Goal: Information Seeking & Learning: Find specific fact

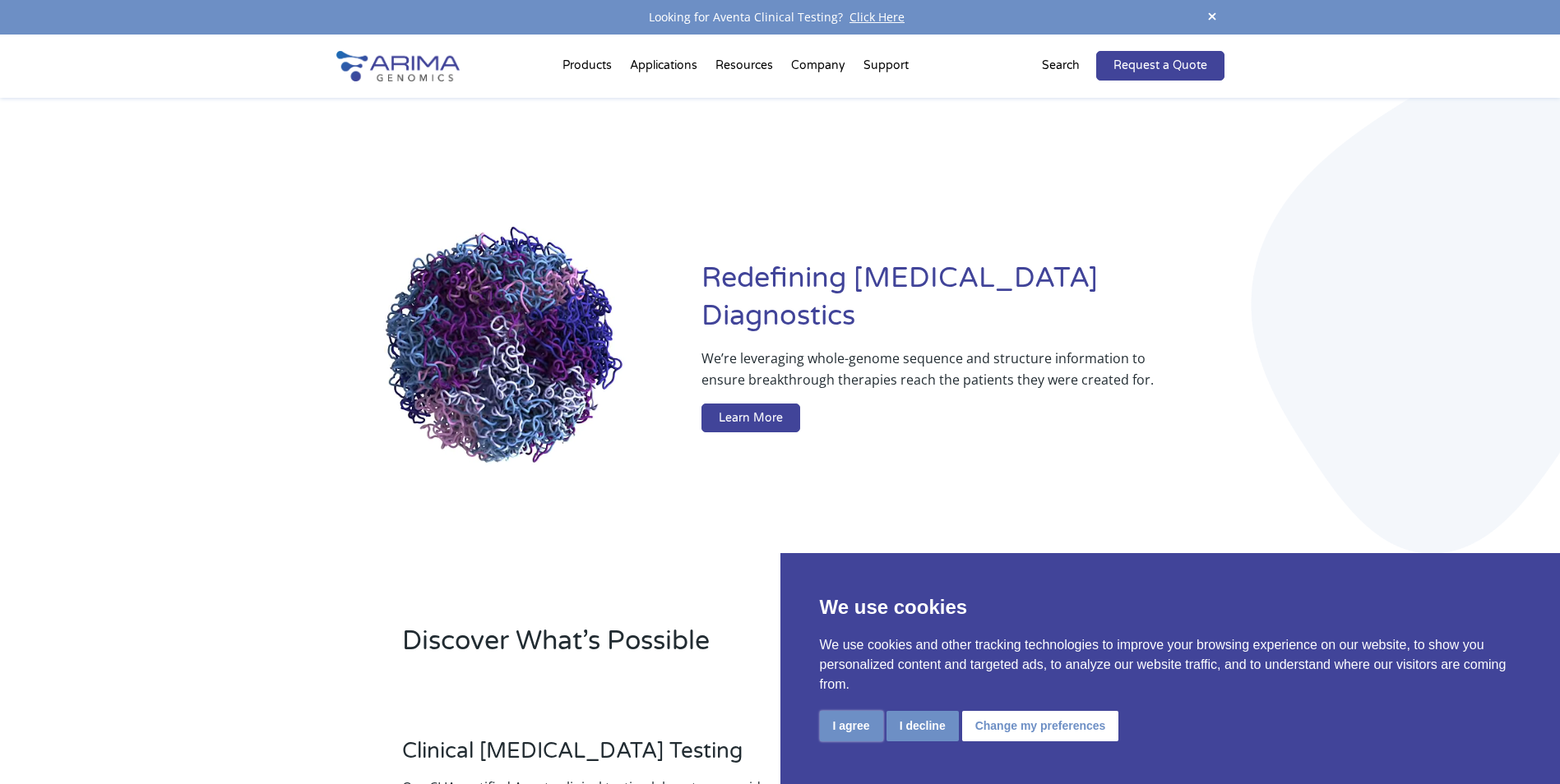
click at [848, 726] on button "I agree" at bounding box center [851, 725] width 63 height 30
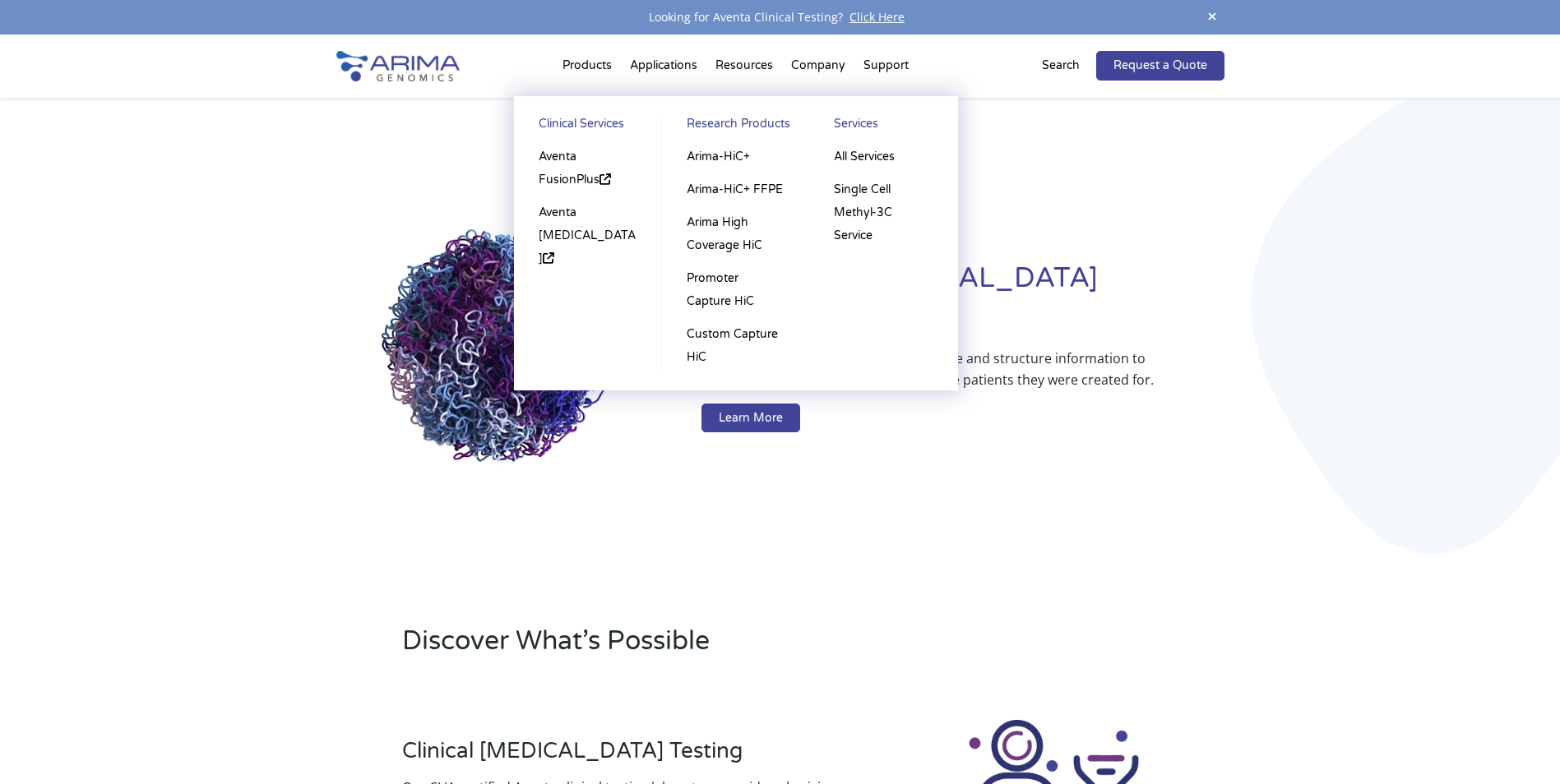
click at [583, 65] on li "Products Clinical Services Aventa FusionPlus Aventa Lymphoma Research Products …" at bounding box center [587, 69] width 67 height 56
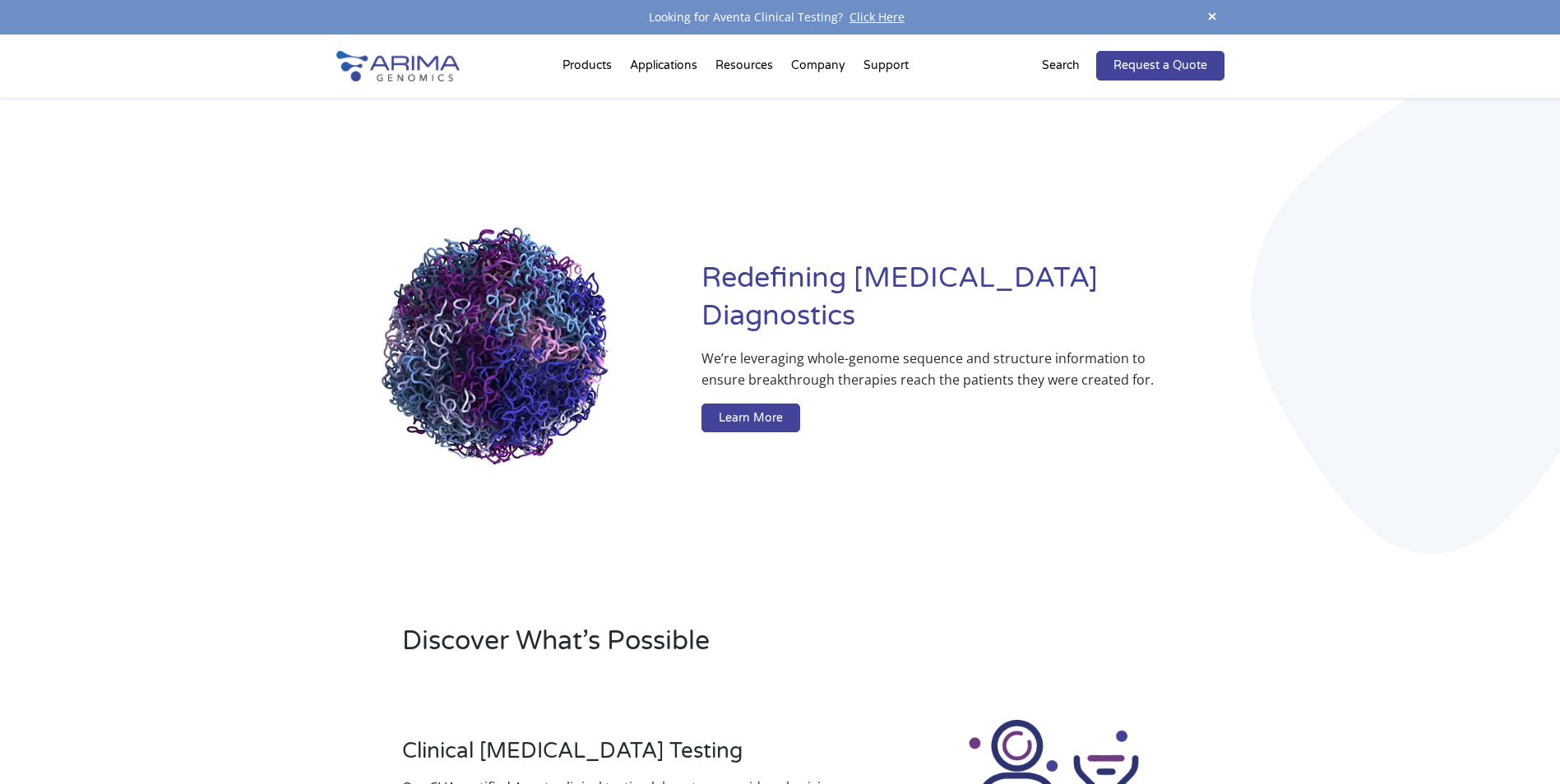
click at [1055, 66] on p "Search" at bounding box center [1061, 65] width 38 height 22
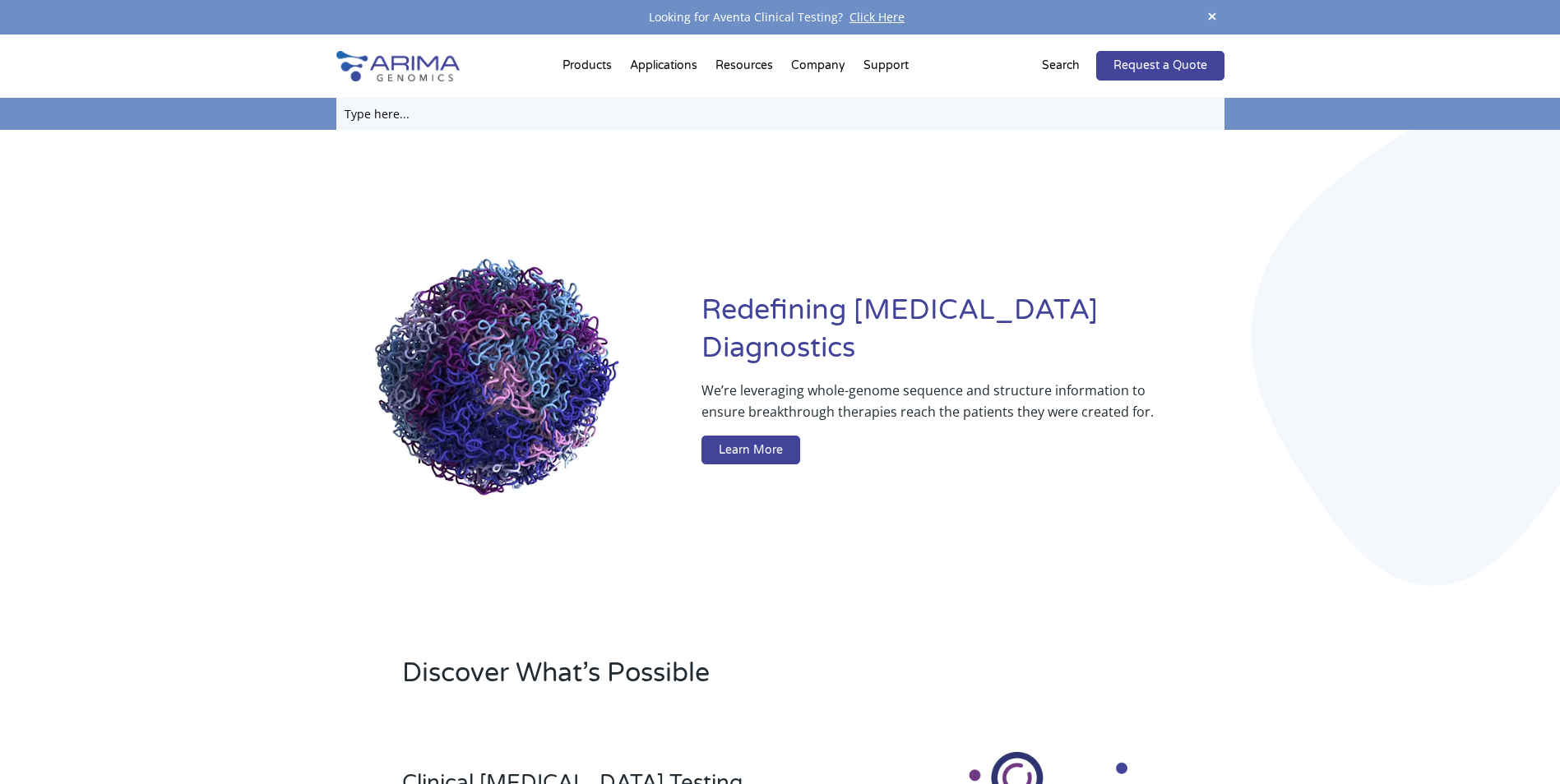
paste input "202509-5946‬"
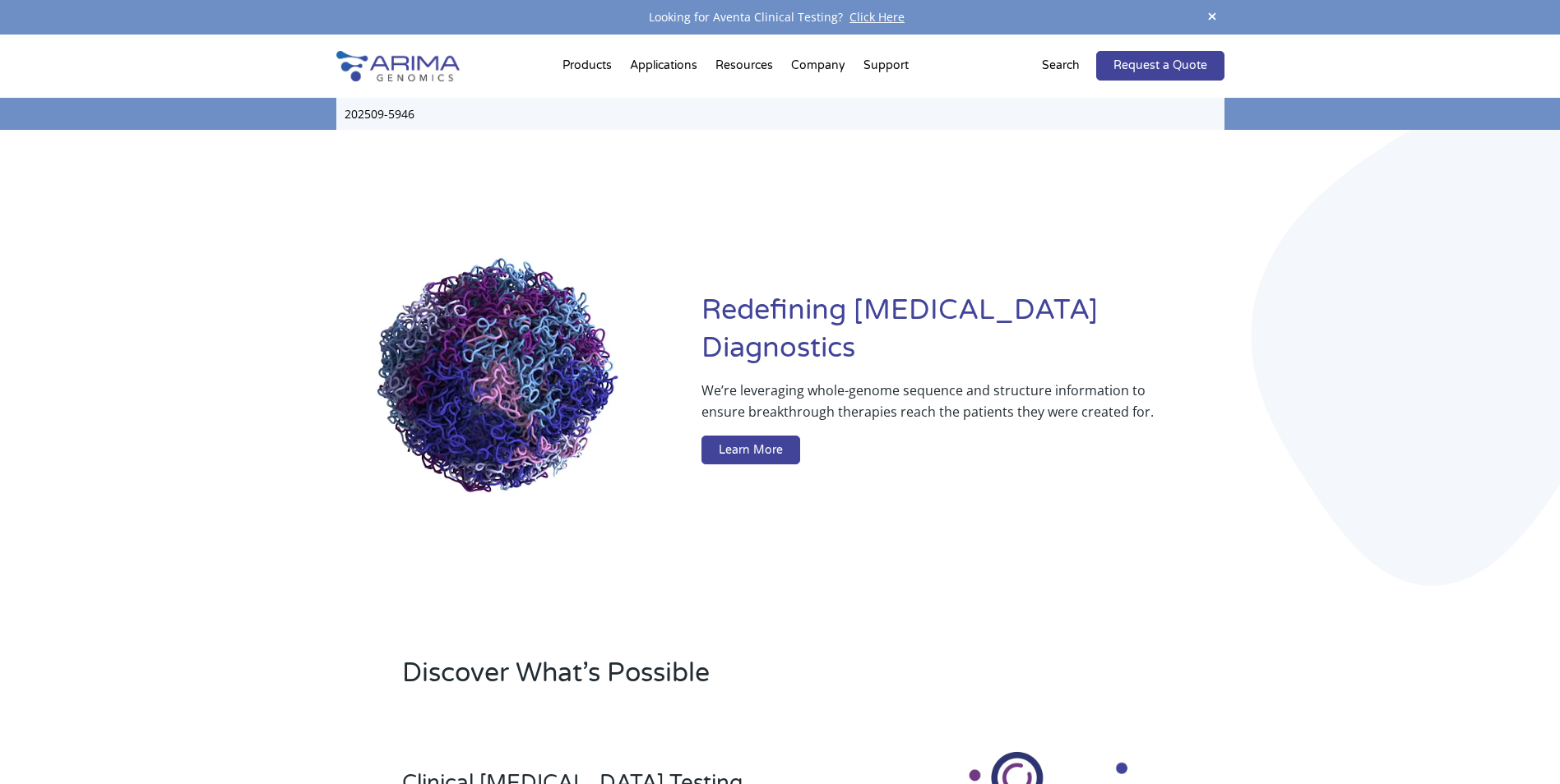
type input "202509-5946‬"
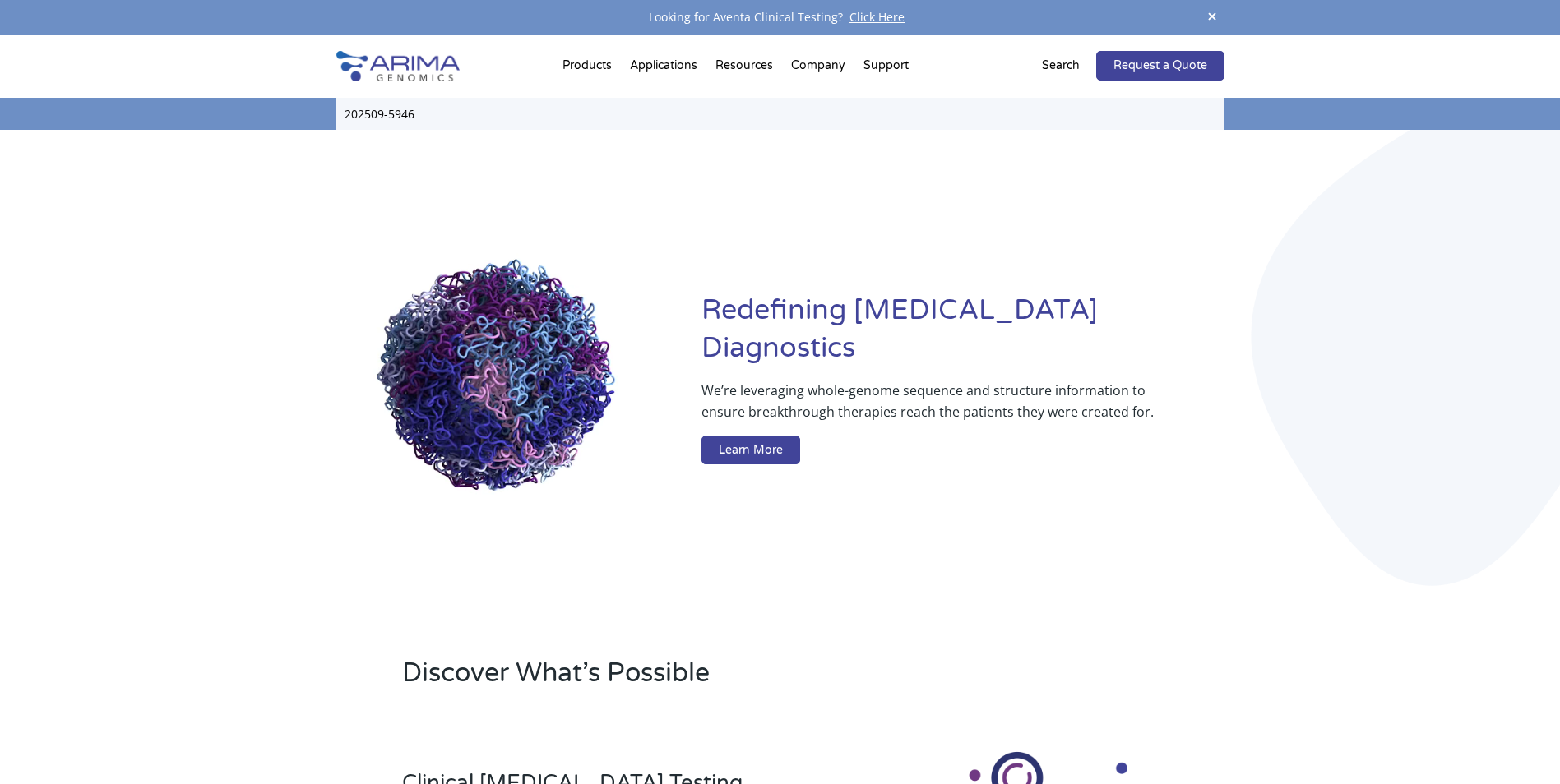
click input "Search" at bounding box center [0, 0] width 0 height 0
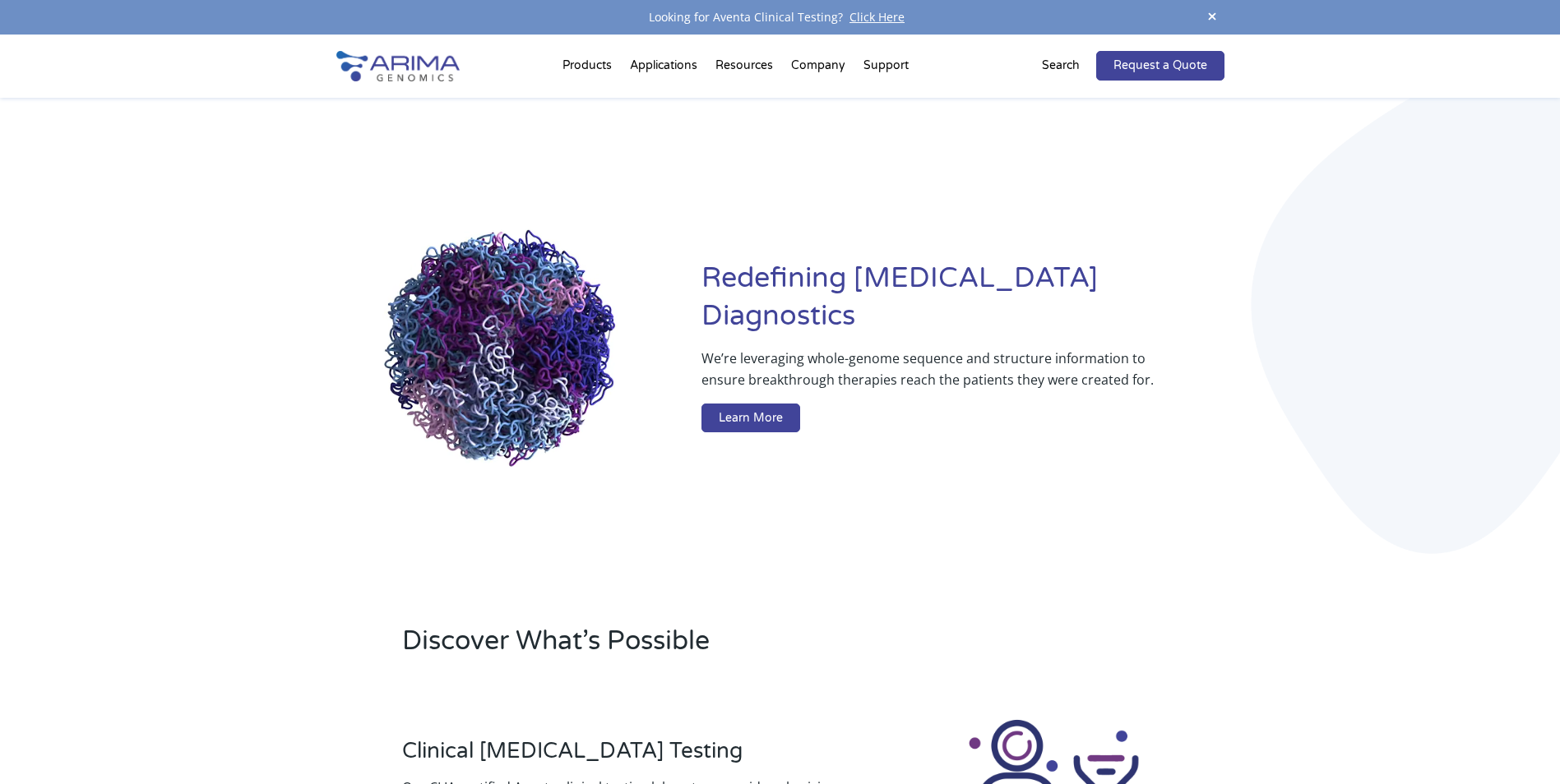
click at [1069, 64] on p "Search" at bounding box center [1061, 65] width 38 height 22
